Goal: Task Accomplishment & Management: Manage account settings

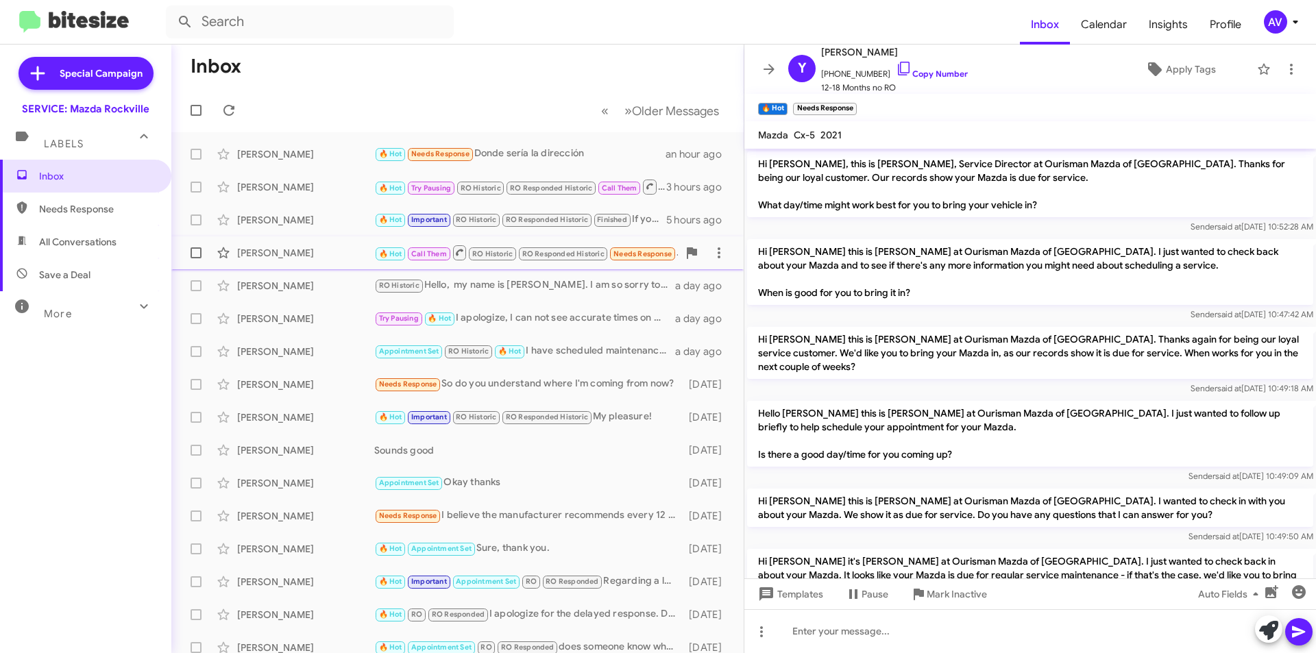
scroll to position [604, 0]
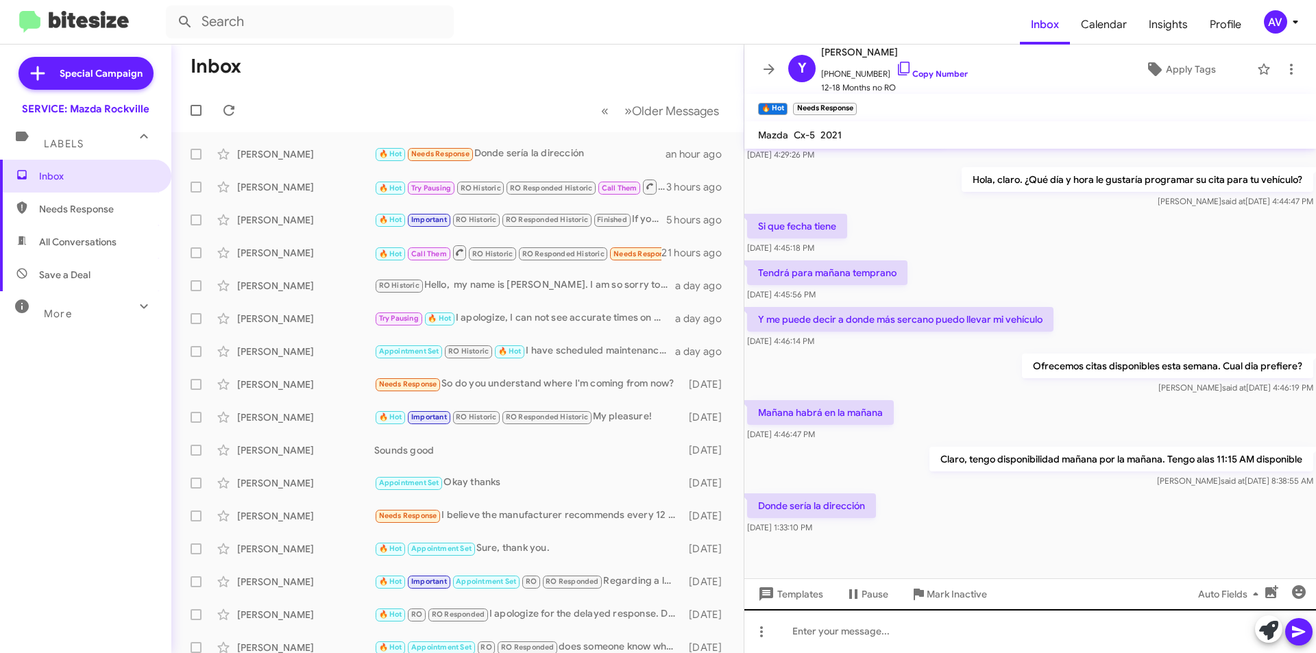
click at [878, 635] on div at bounding box center [1029, 631] width 571 height 44
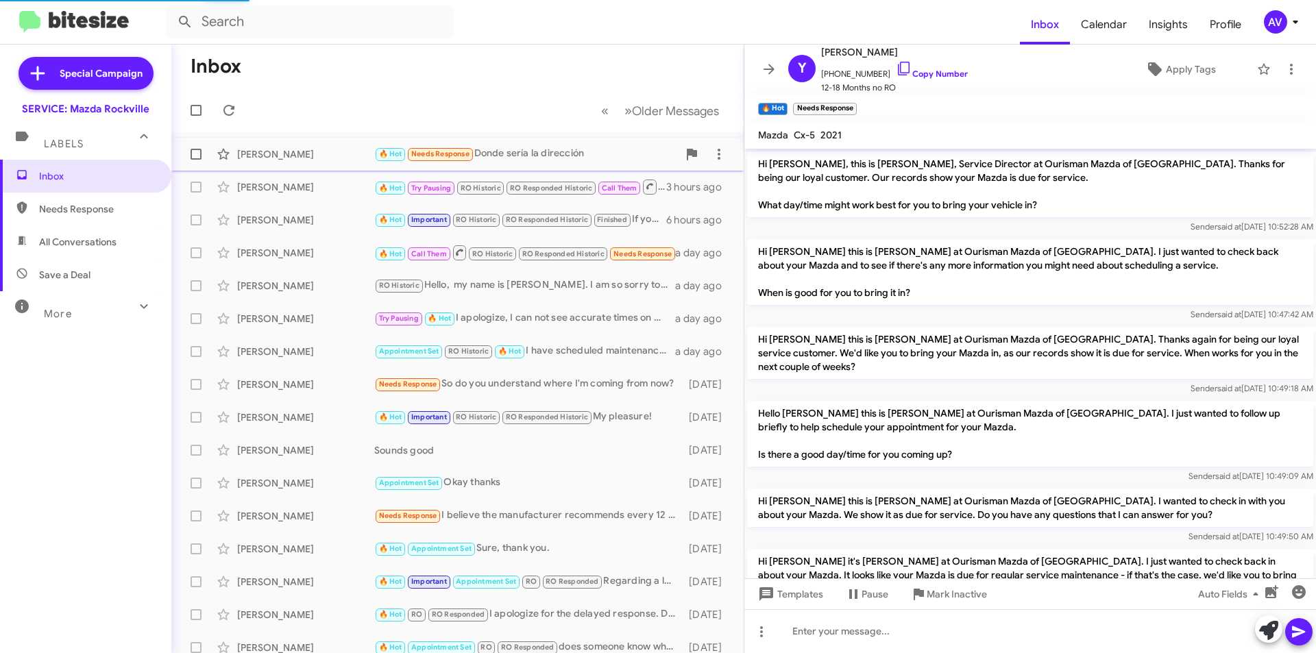
scroll to position [604, 0]
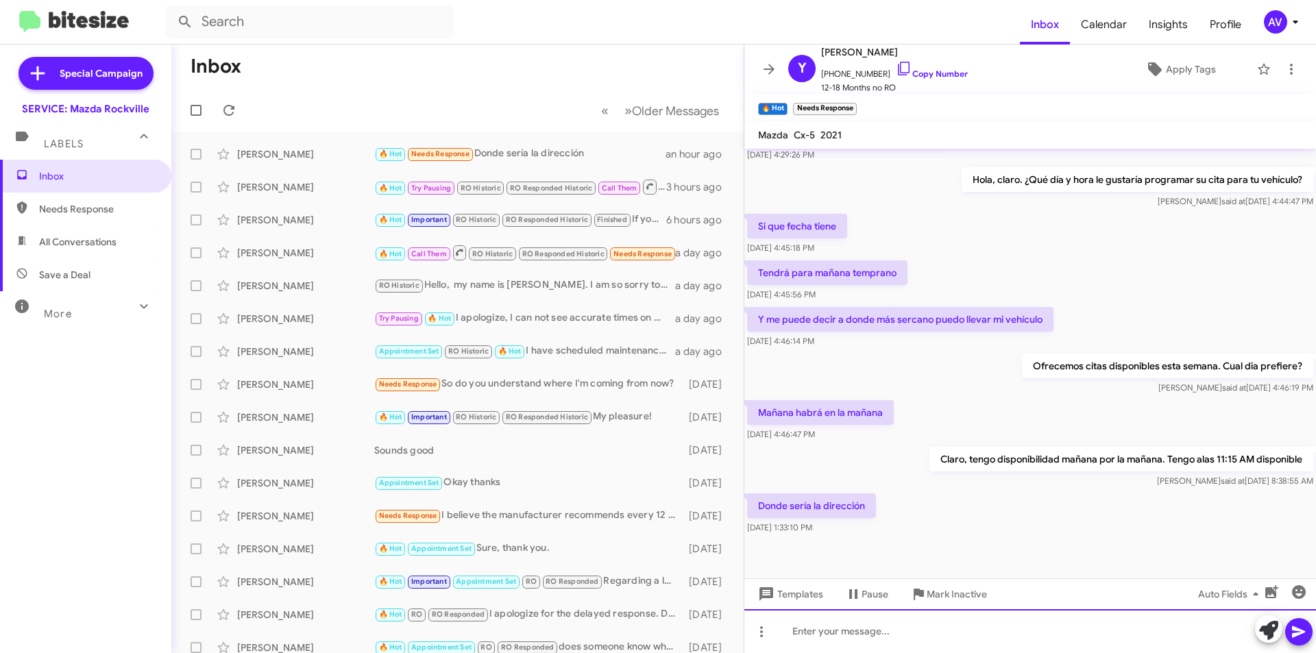
click at [845, 635] on div at bounding box center [1029, 631] width 571 height 44
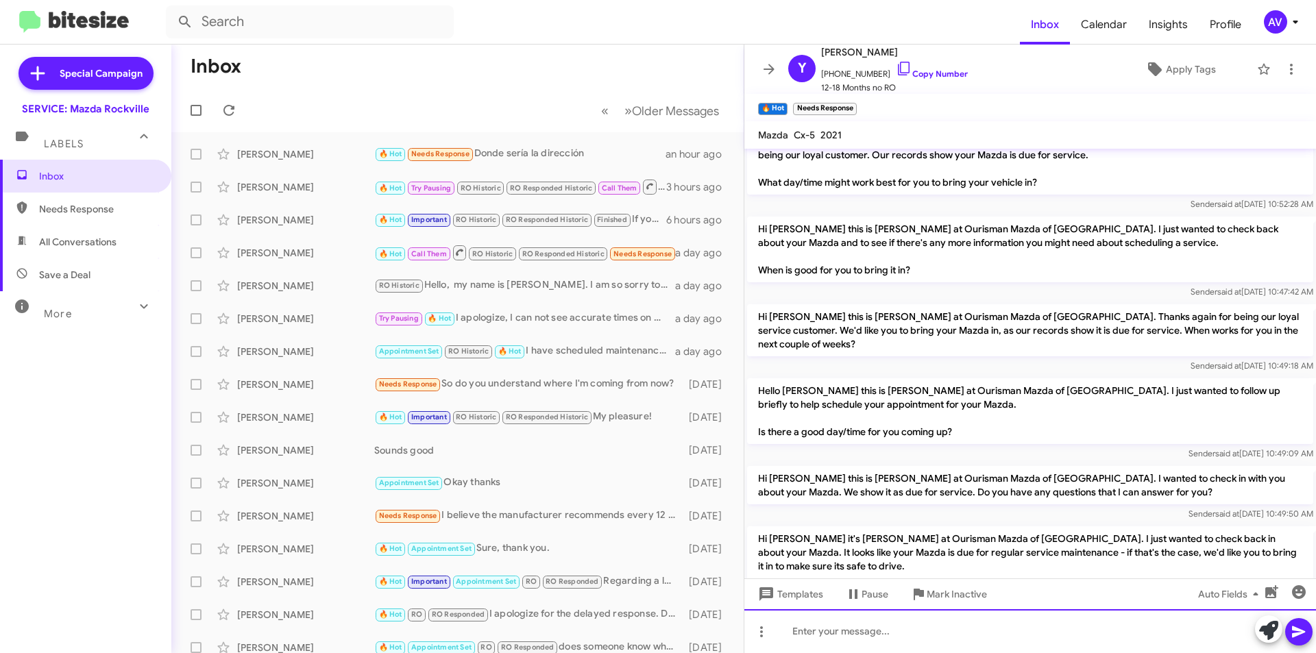
scroll to position [654, 0]
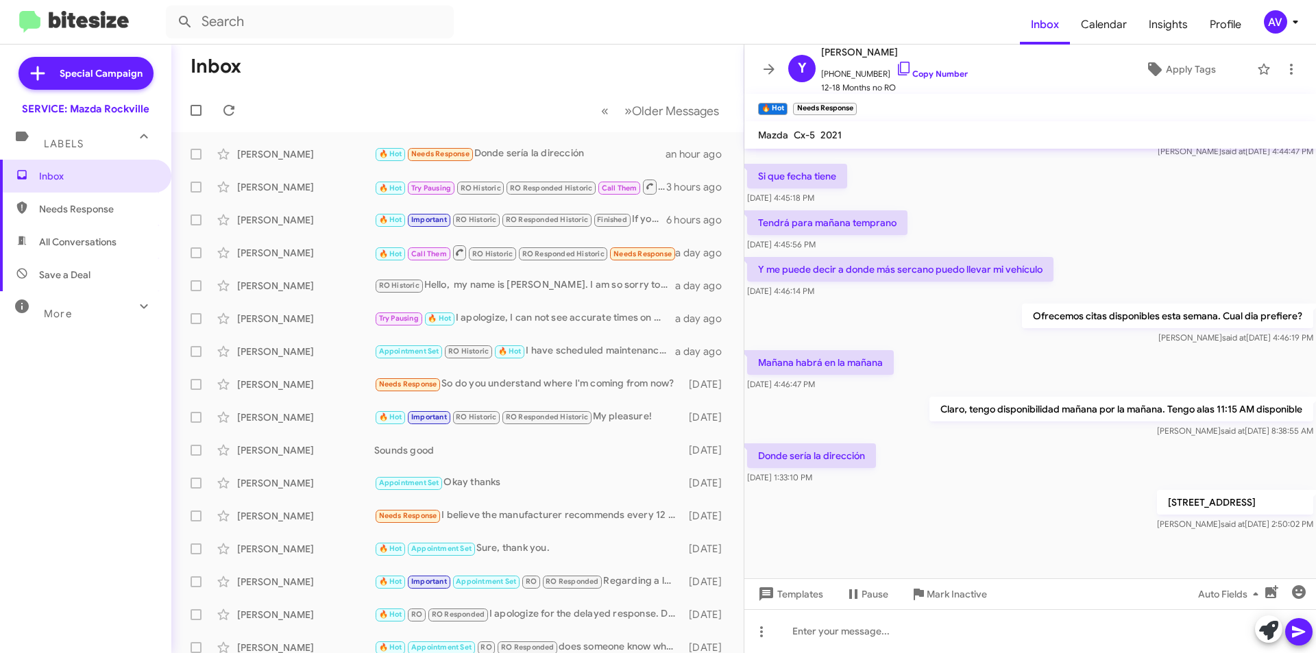
click at [1278, 20] on div "AV" at bounding box center [1275, 21] width 23 height 23
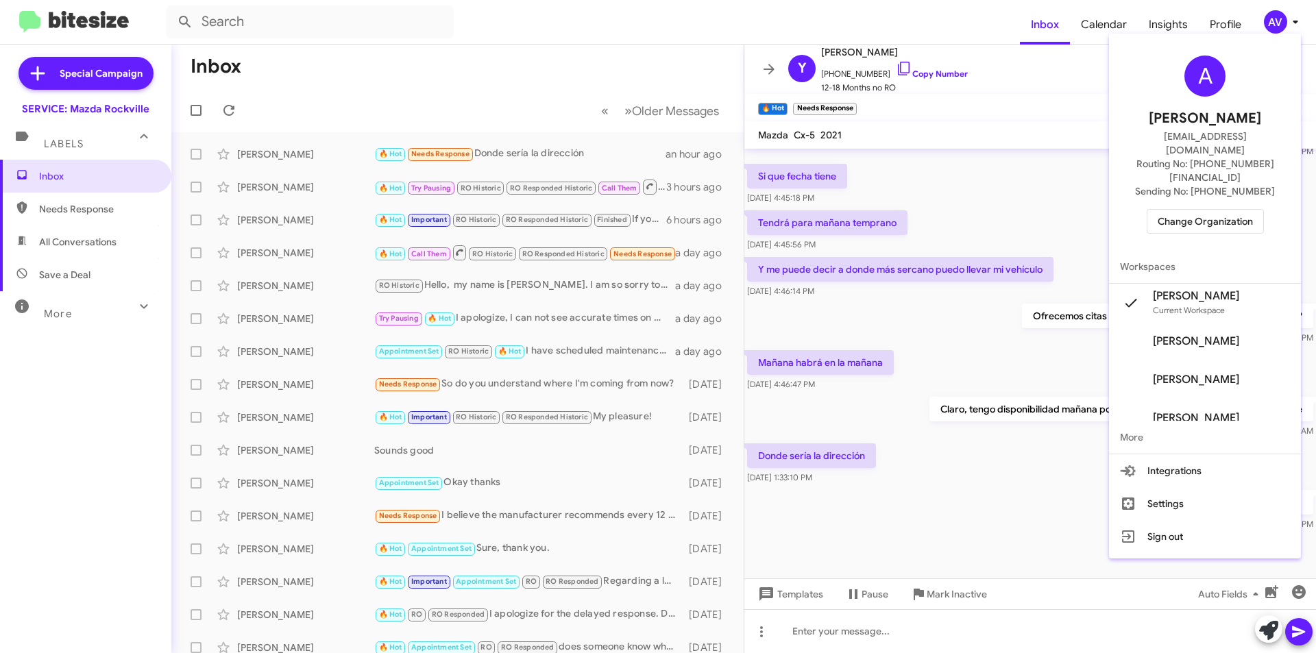
click at [1222, 210] on span "Change Organization" at bounding box center [1204, 221] width 95 height 23
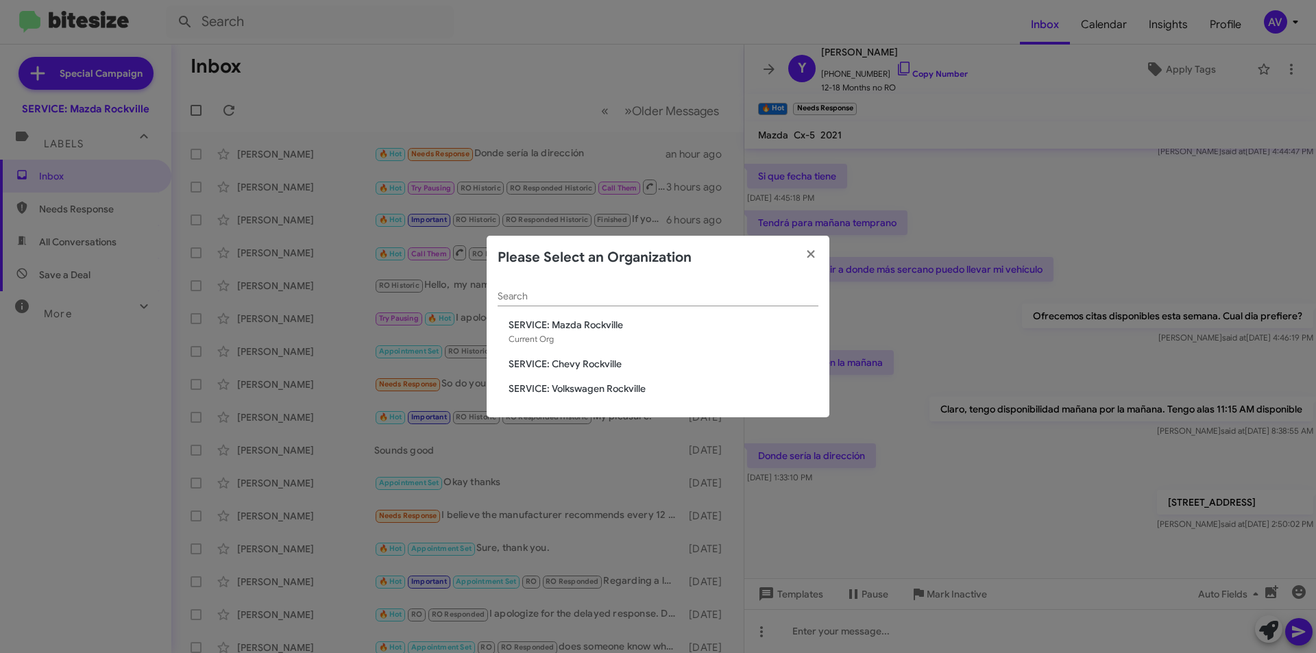
click at [613, 360] on span "SERVICE: Chevy Rockville" at bounding box center [663, 364] width 310 height 14
